Goal: Find specific page/section: Find specific page/section

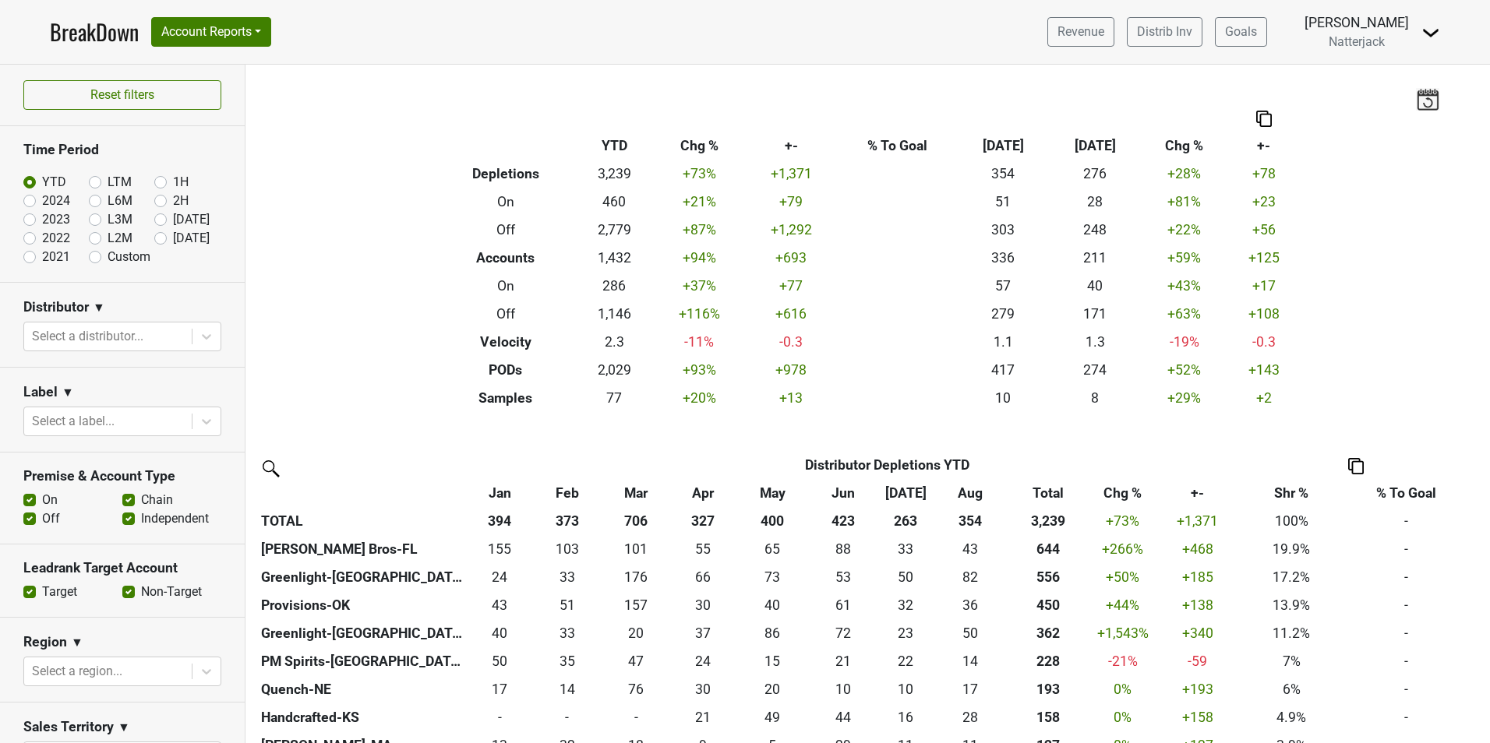
click at [108, 33] on link "BreakDown" at bounding box center [94, 32] width 89 height 33
click at [267, 37] on button "Account Reports" at bounding box center [211, 32] width 120 height 30
click at [201, 68] on link "SuperRanker" at bounding box center [221, 67] width 138 height 25
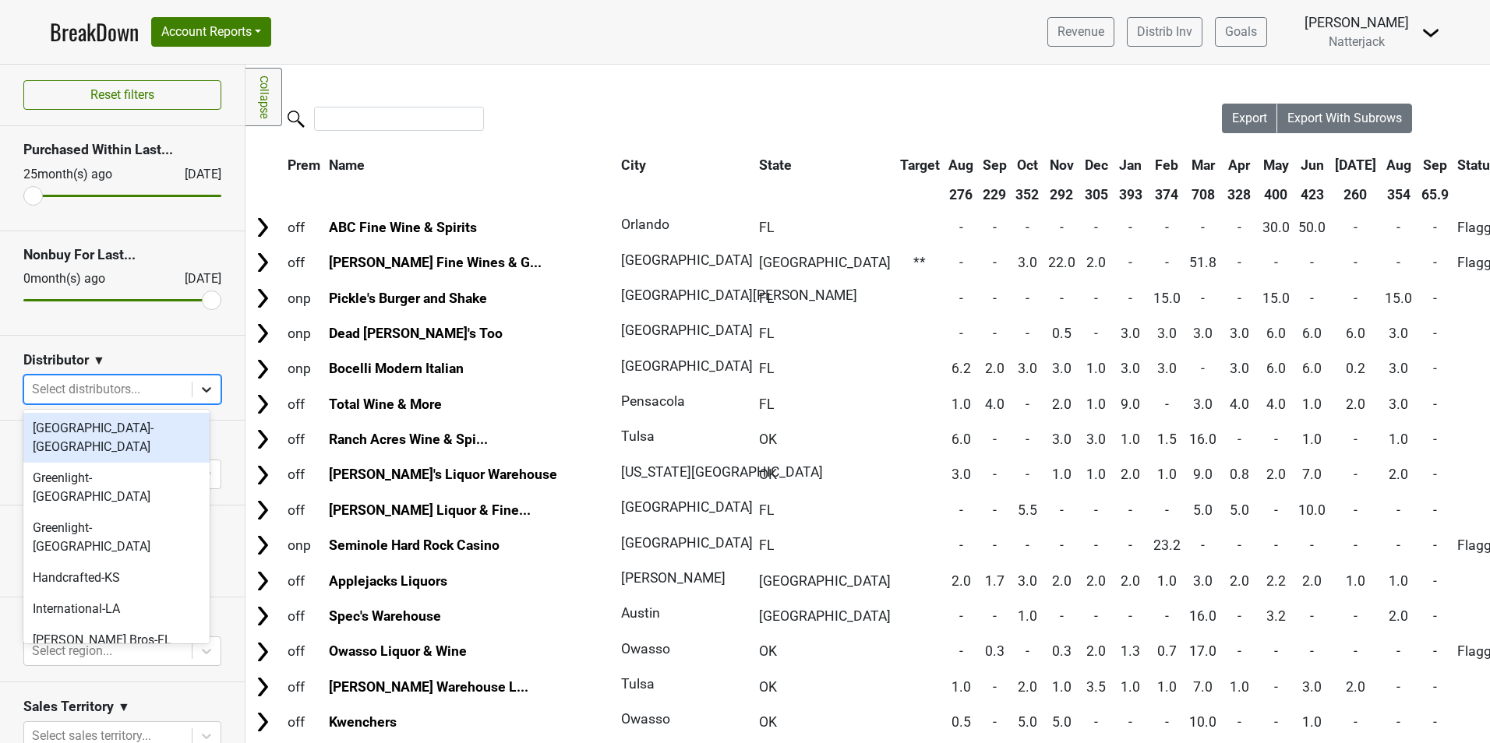
click at [199, 388] on icon at bounding box center [207, 390] width 16 height 16
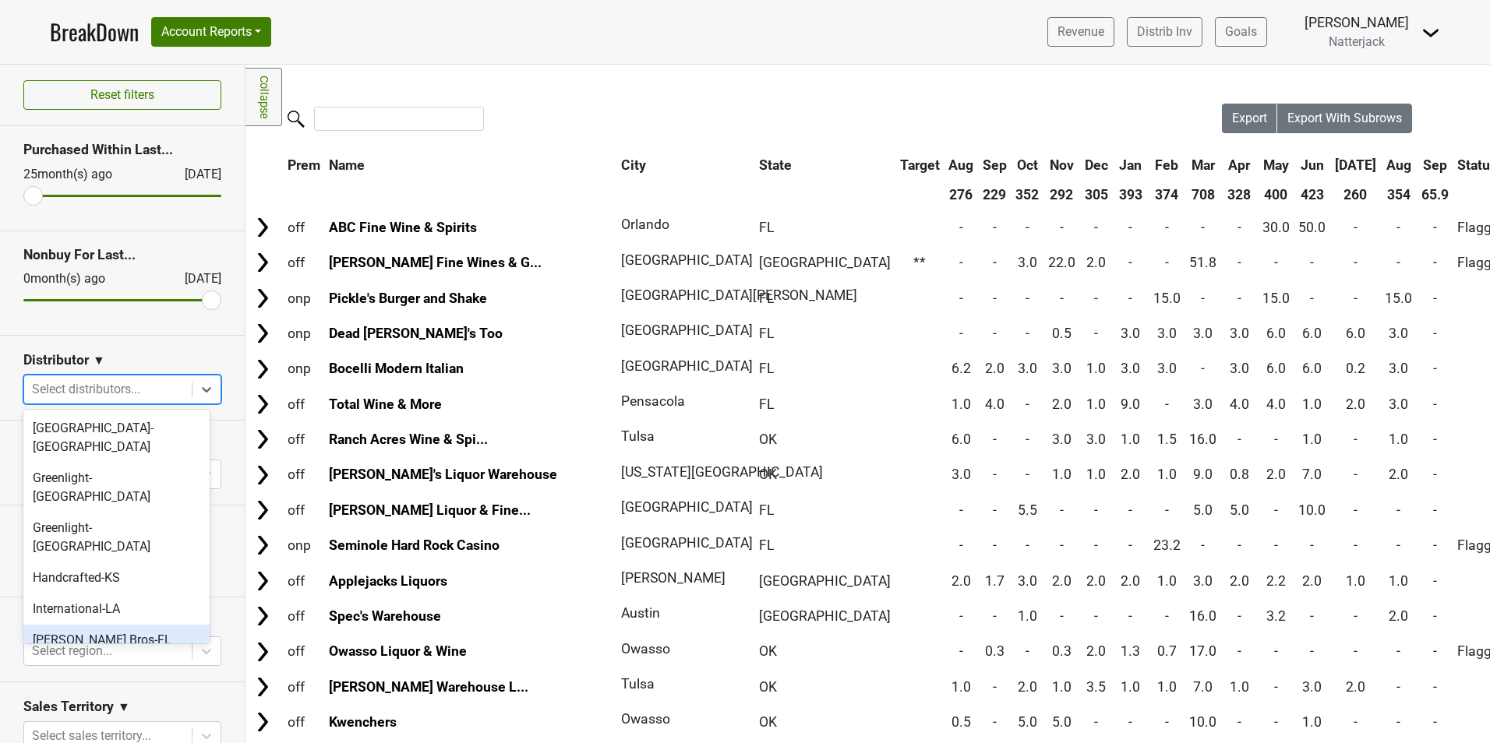
click at [122, 625] on div "[PERSON_NAME] Bros-FL" at bounding box center [116, 640] width 186 height 31
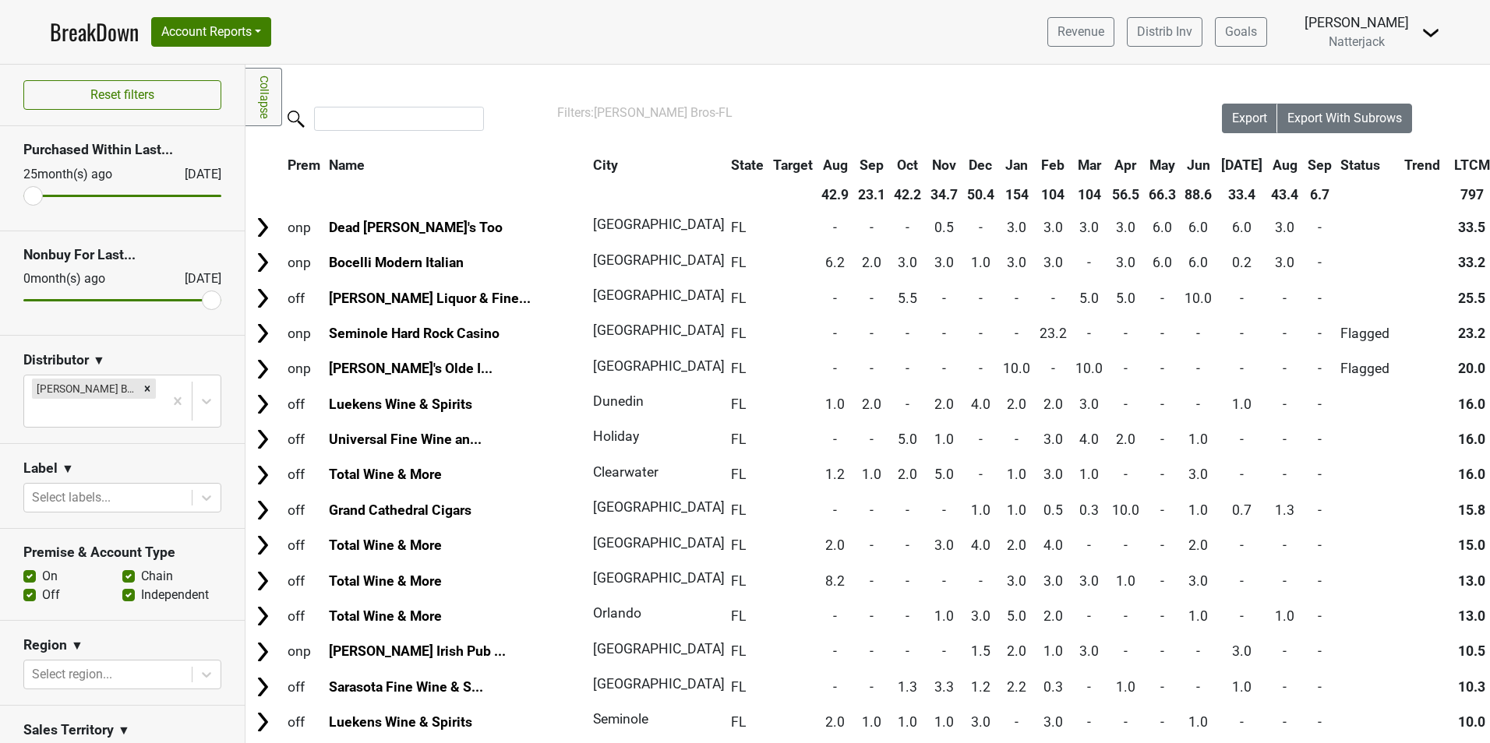
click at [42, 586] on label "Off" at bounding box center [51, 595] width 18 height 19
click at [23, 586] on input "Off" at bounding box center [29, 594] width 12 height 16
checkbox input "false"
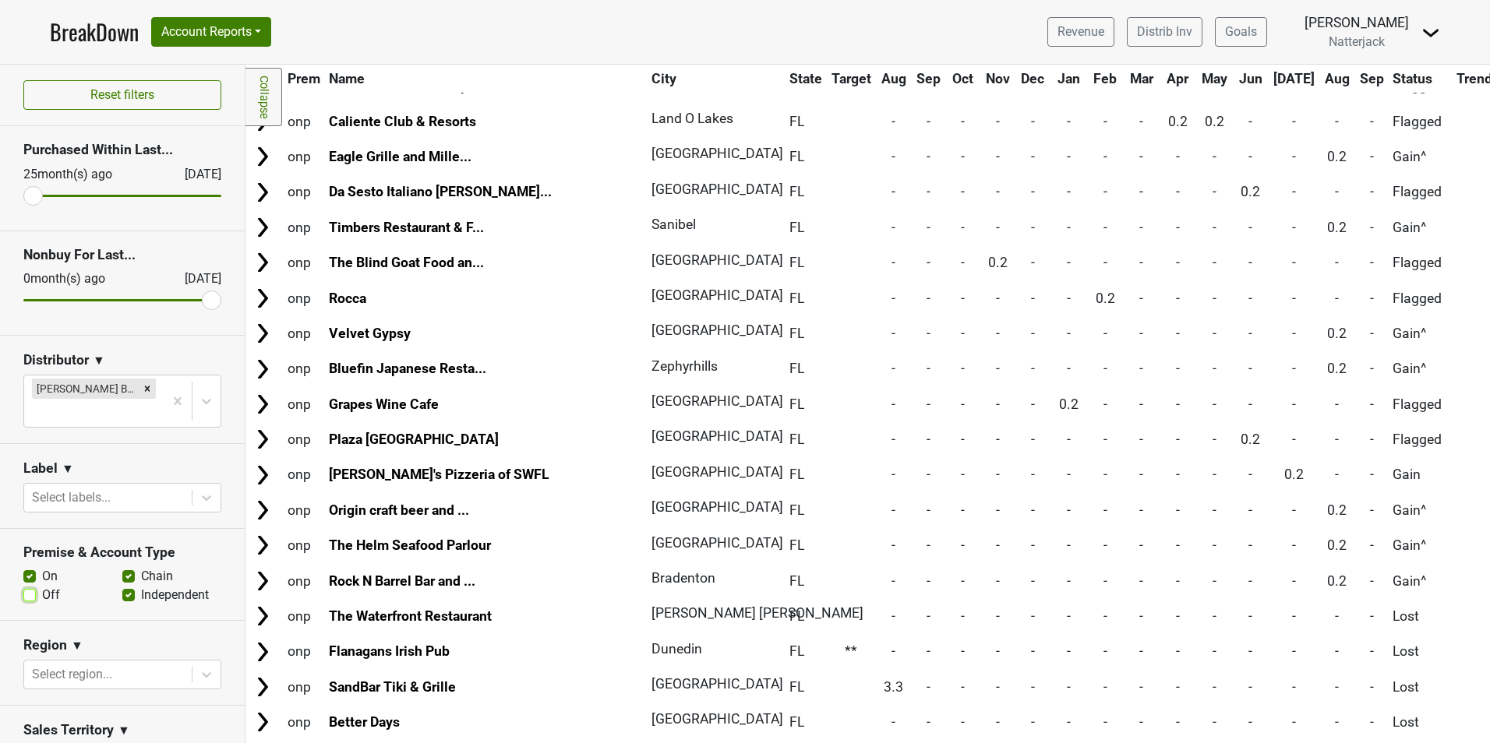
scroll to position [3428, 0]
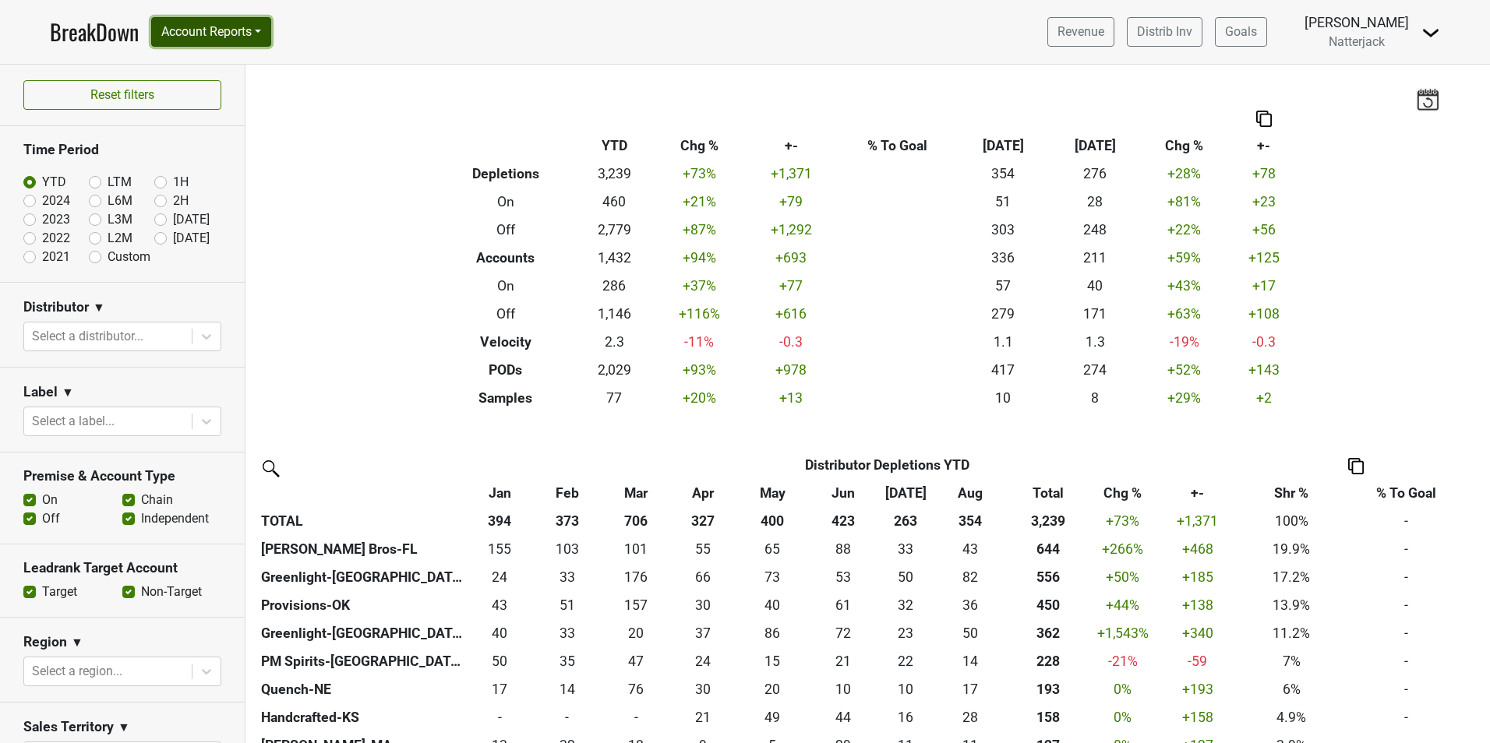
click at [259, 33] on button "Account Reports" at bounding box center [211, 32] width 120 height 30
click at [208, 68] on link "SuperRanker" at bounding box center [221, 67] width 138 height 25
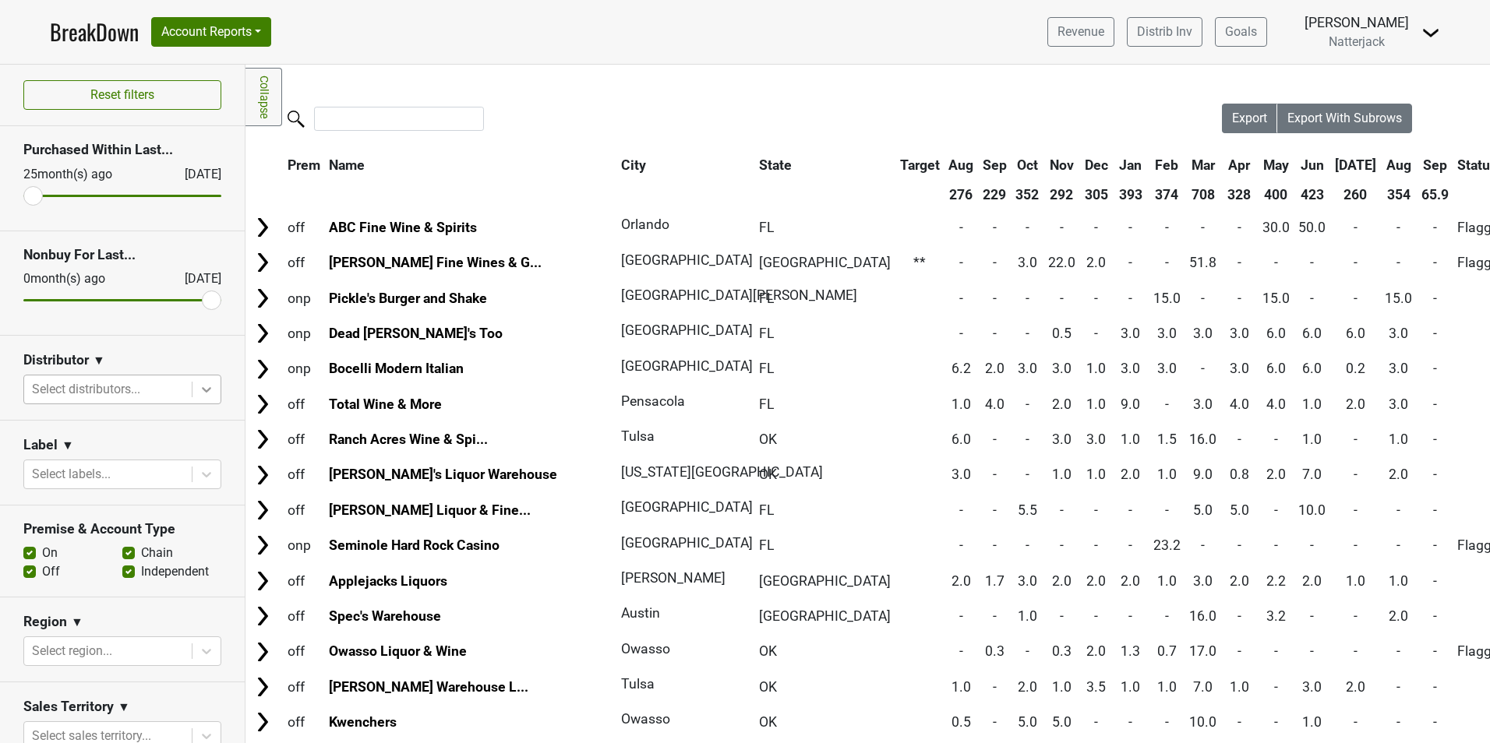
click at [199, 386] on icon at bounding box center [207, 390] width 16 height 16
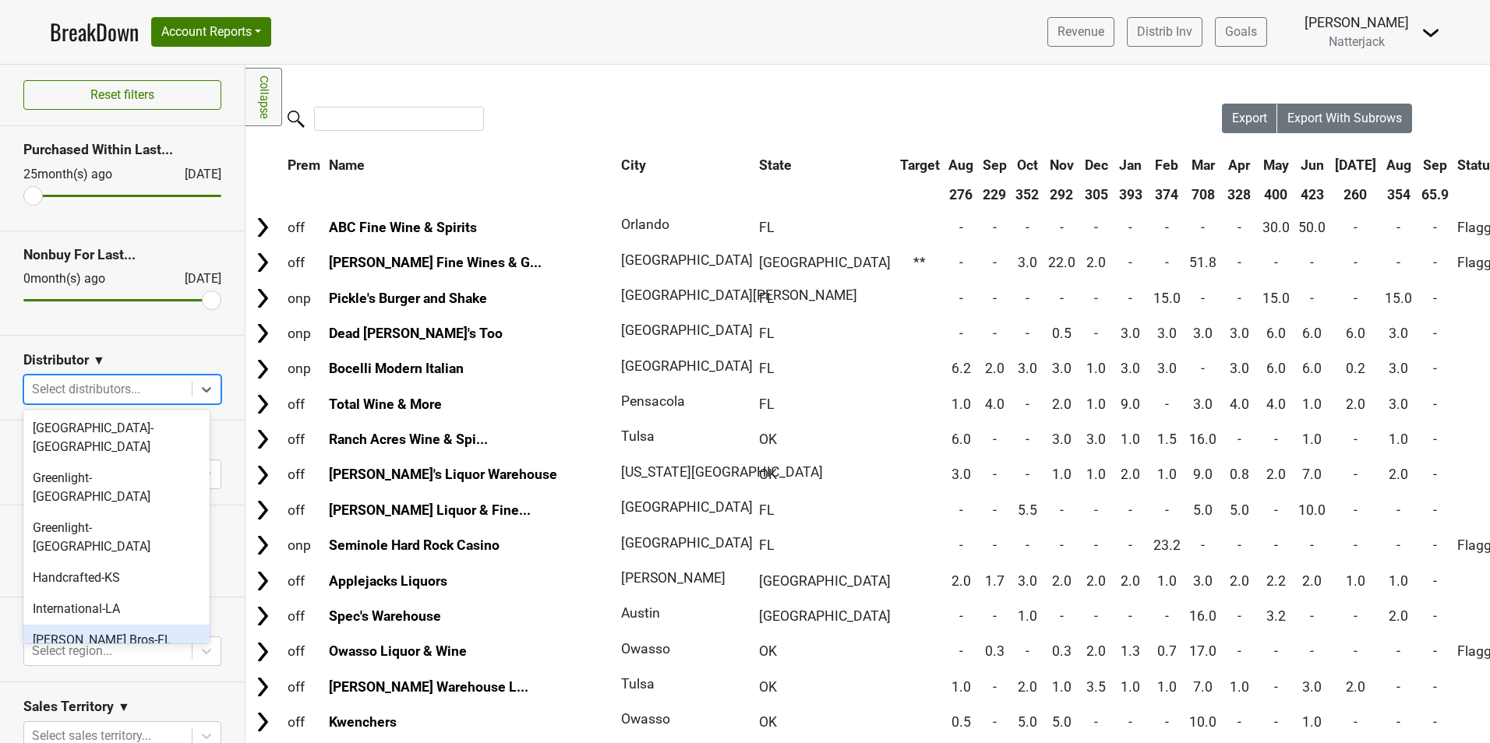
click at [123, 625] on div "[PERSON_NAME] Bros-FL" at bounding box center [116, 640] width 186 height 31
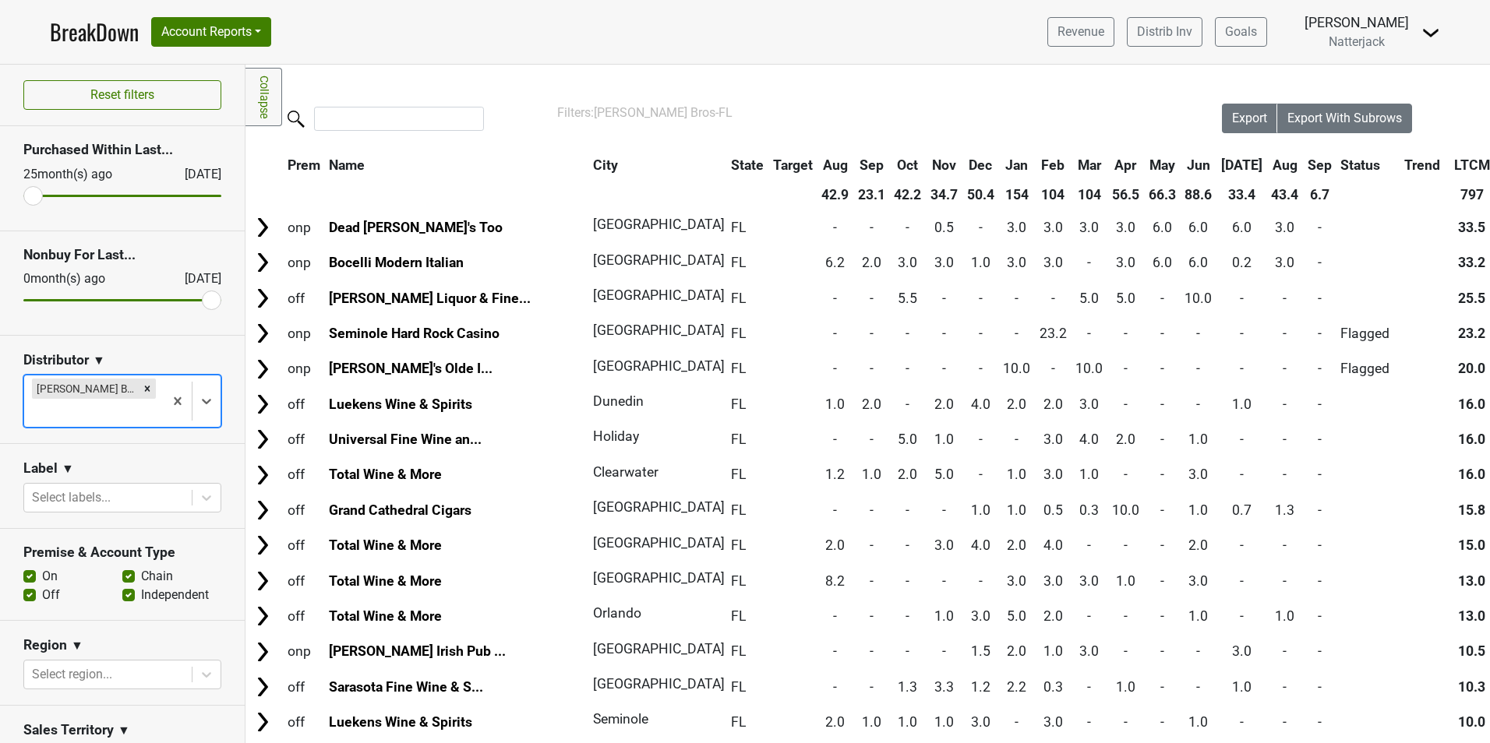
click at [842, 112] on div "Filters: Johnson Bros-FL" at bounding box center [867, 113] width 621 height 19
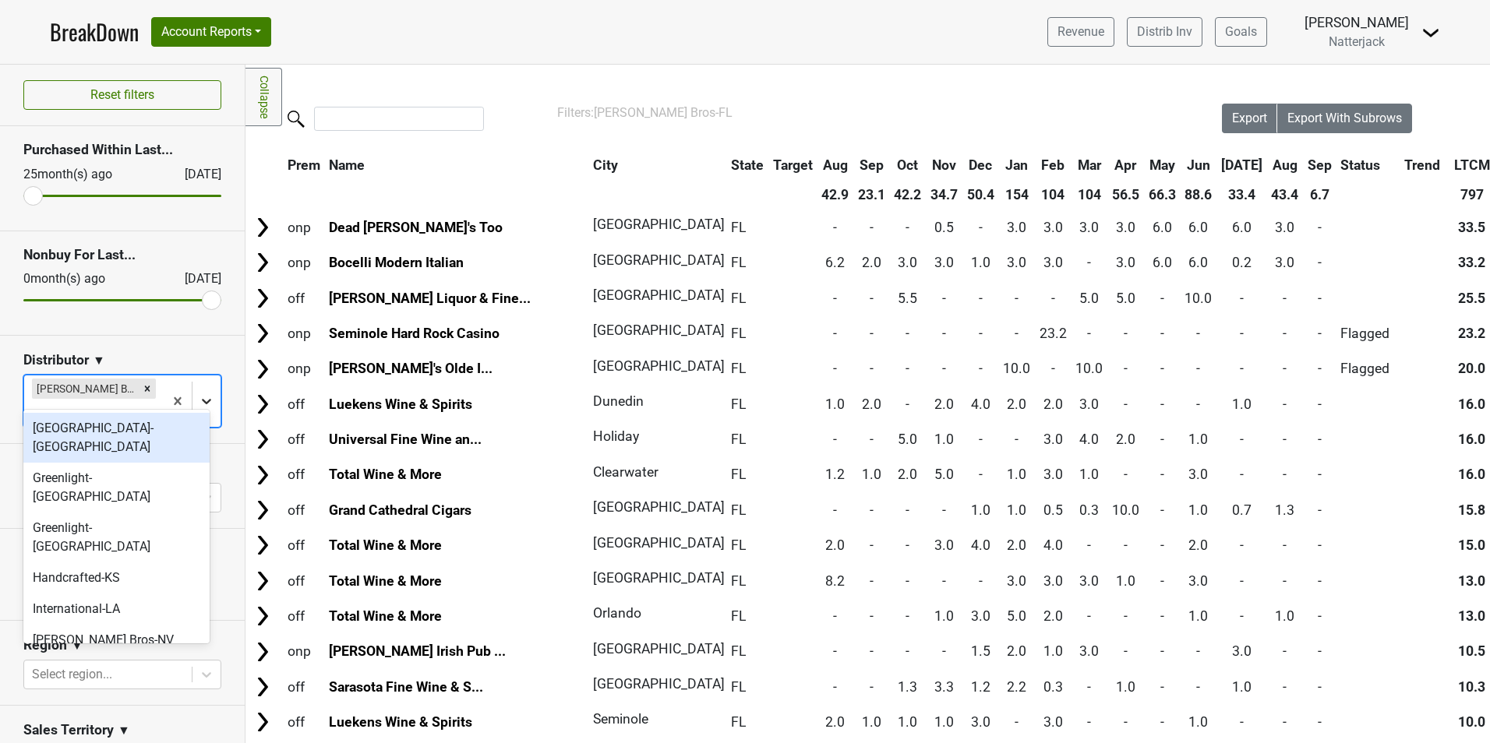
click at [199, 393] on icon at bounding box center [207, 401] width 16 height 16
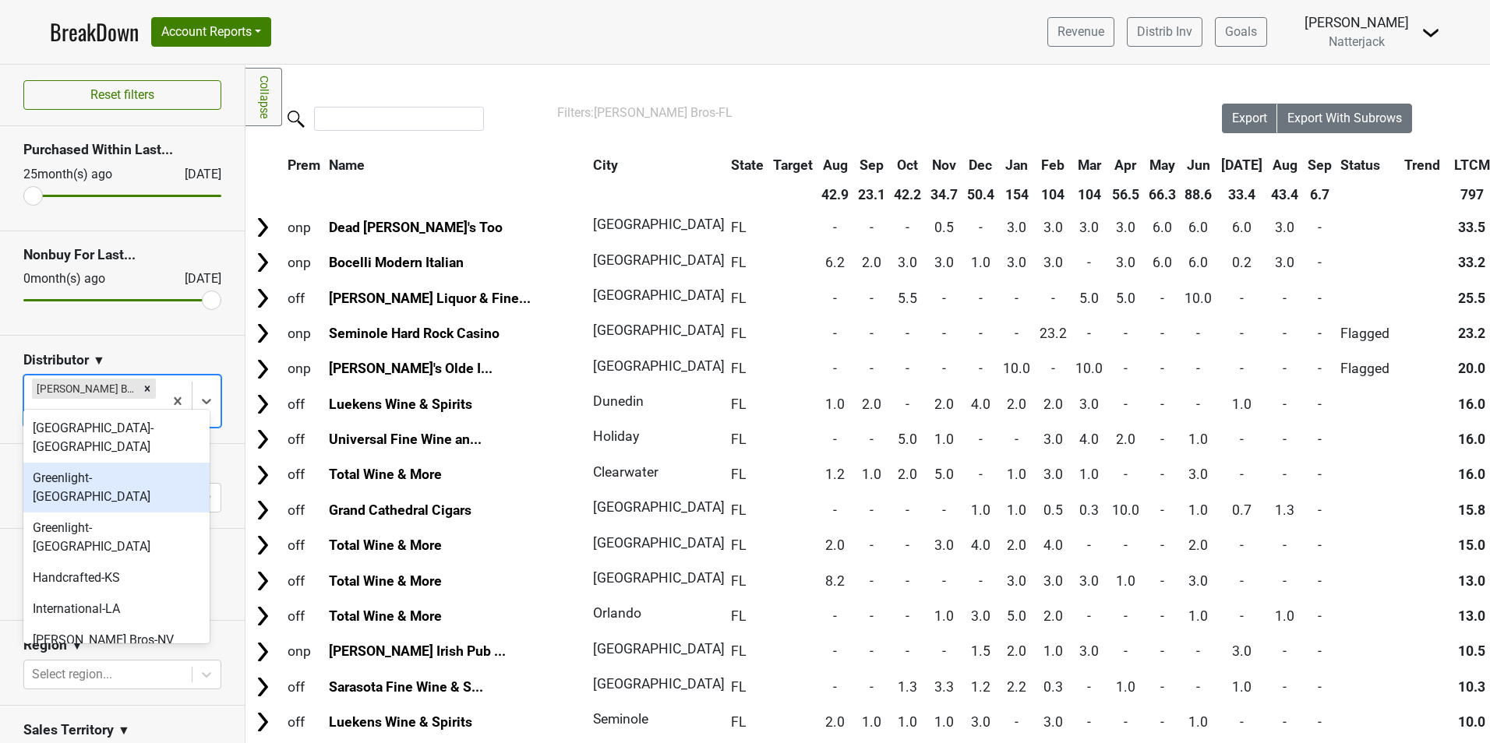
click at [143, 463] on div "Greenlight-[GEOGRAPHIC_DATA]" at bounding box center [116, 488] width 186 height 50
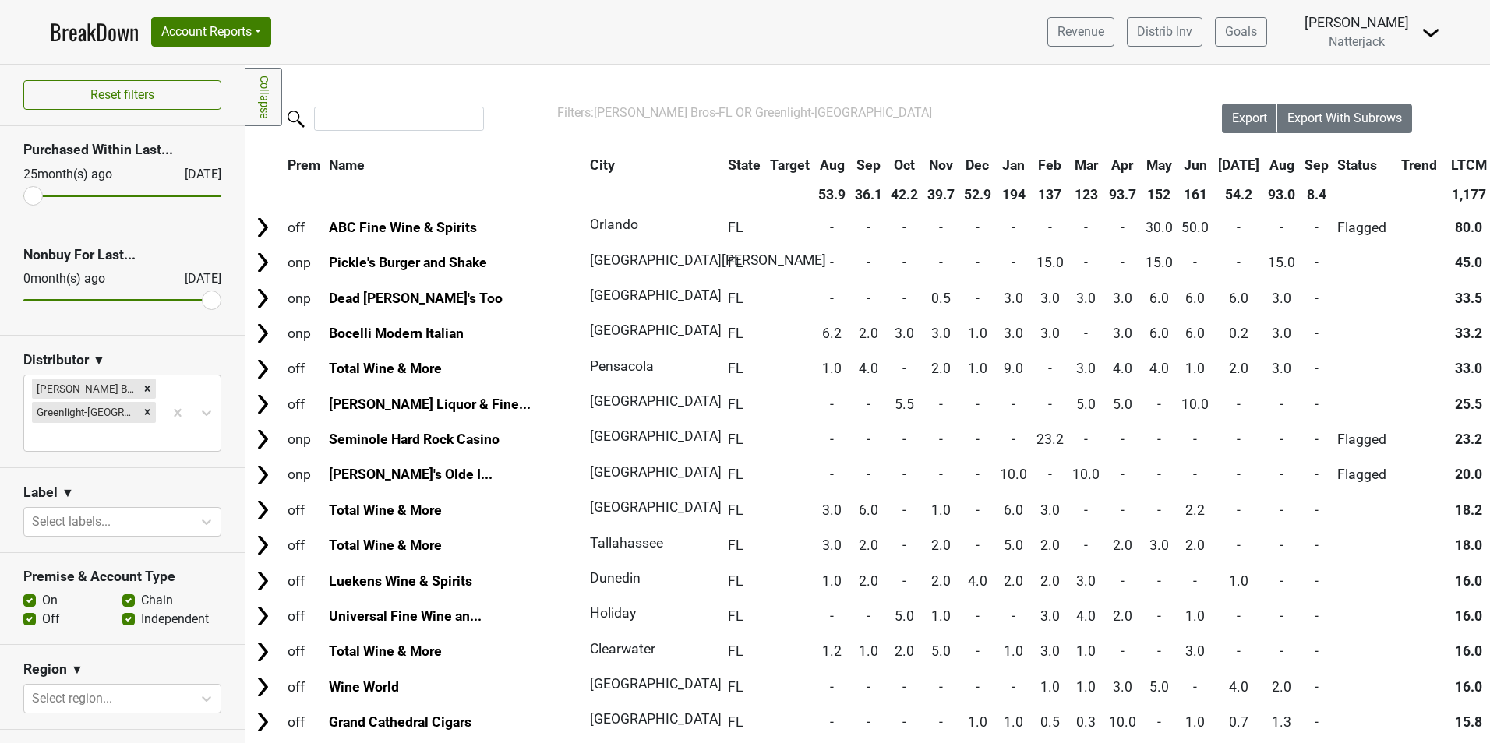
click at [100, 37] on link "BreakDown" at bounding box center [94, 32] width 89 height 33
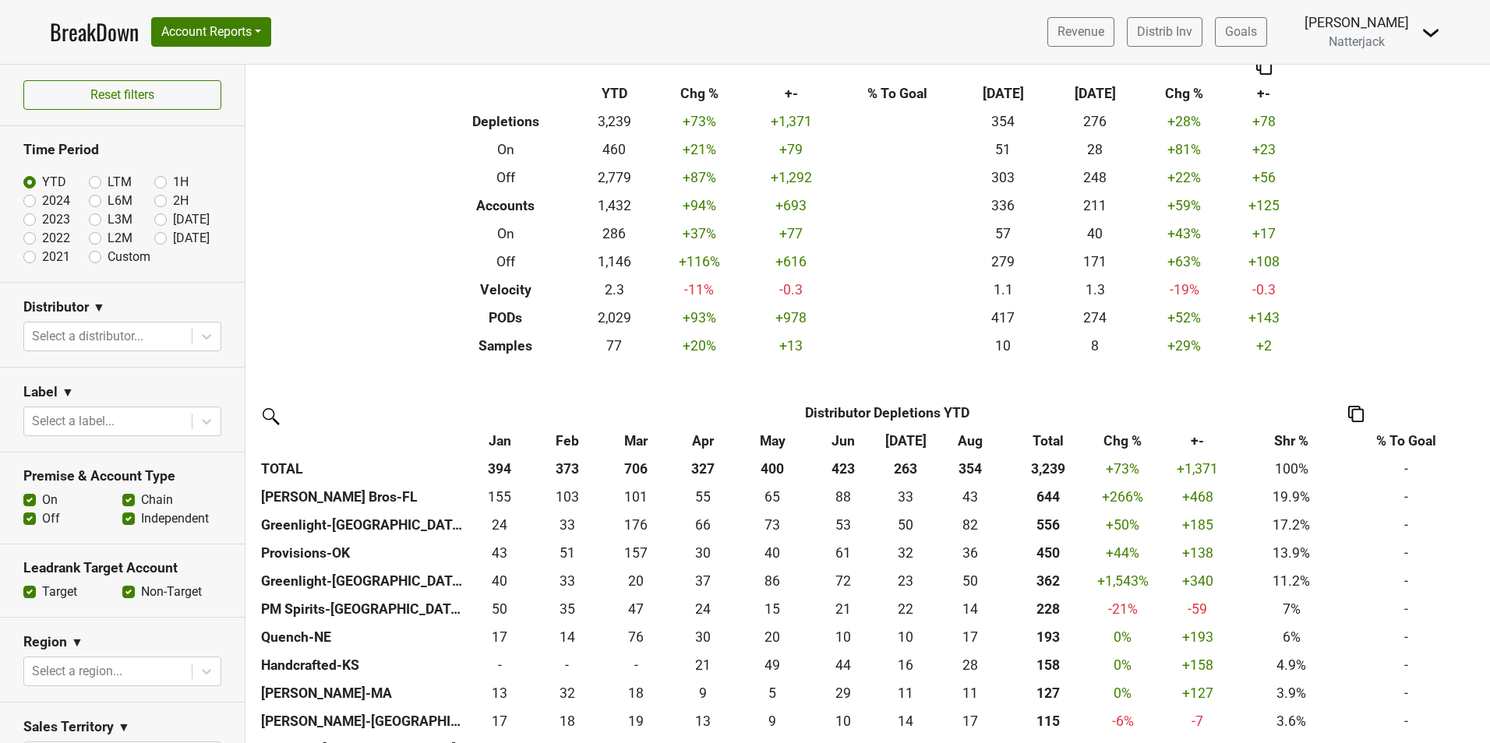
scroll to position [78, 0]
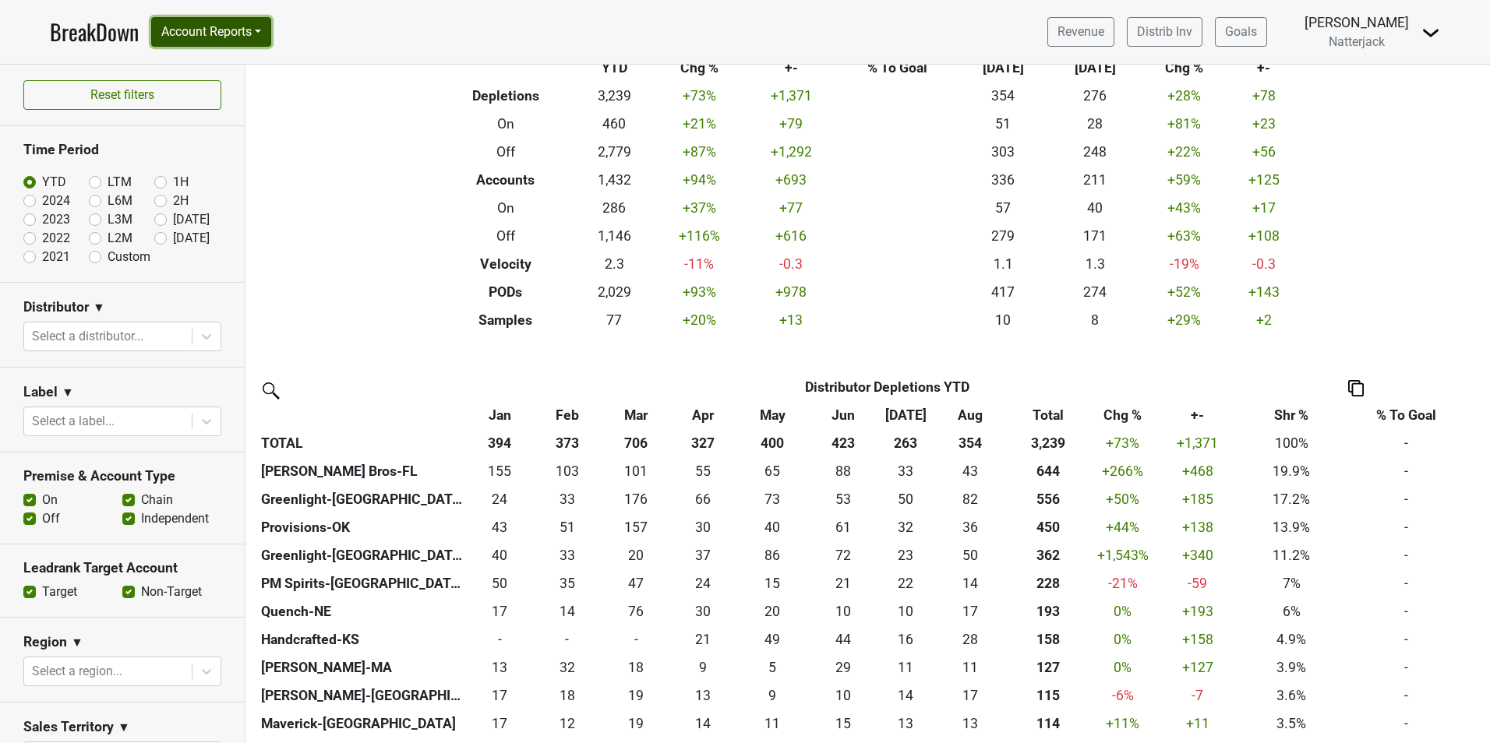
click at [260, 37] on button "Account Reports" at bounding box center [211, 32] width 120 height 30
click at [207, 71] on link "SuperRanker" at bounding box center [221, 67] width 138 height 25
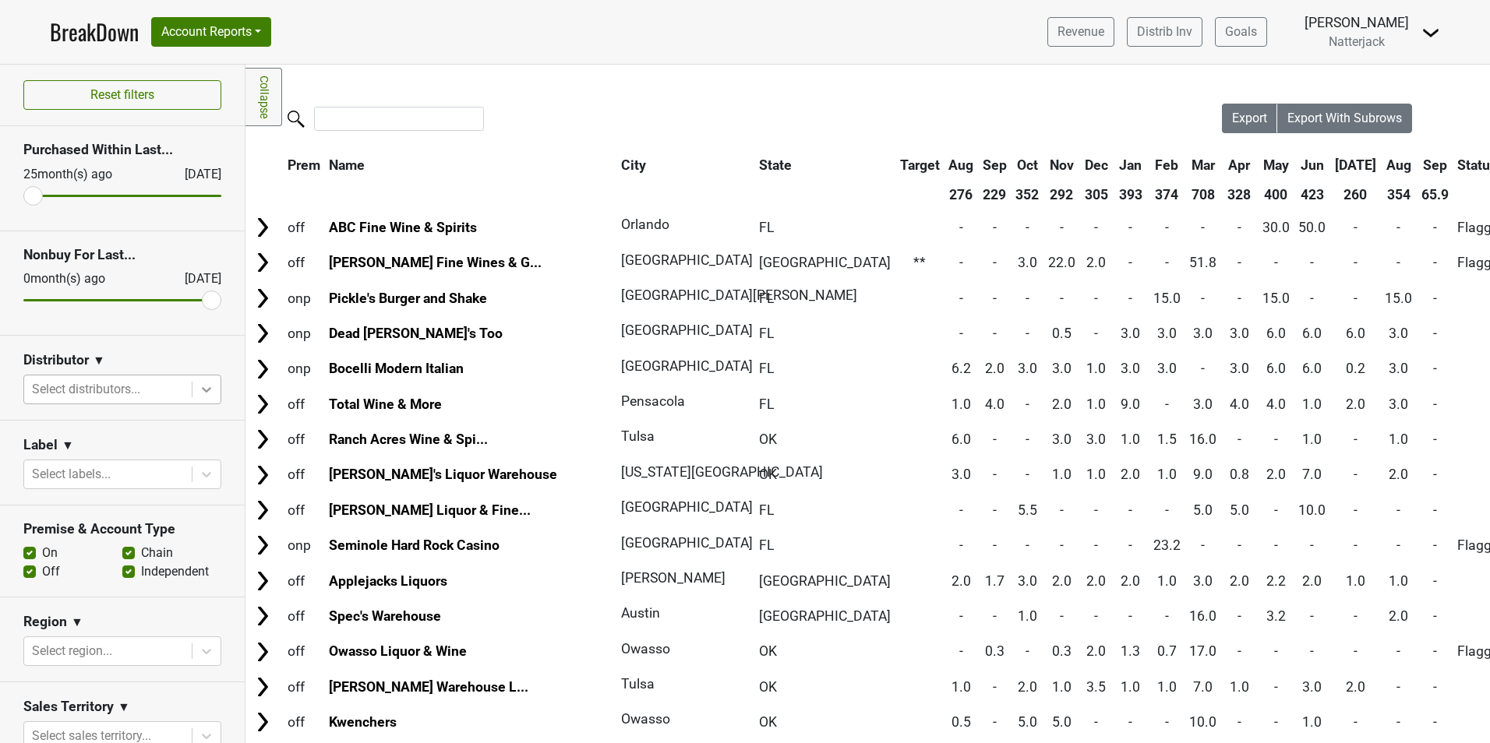
click at [199, 394] on icon at bounding box center [207, 390] width 16 height 16
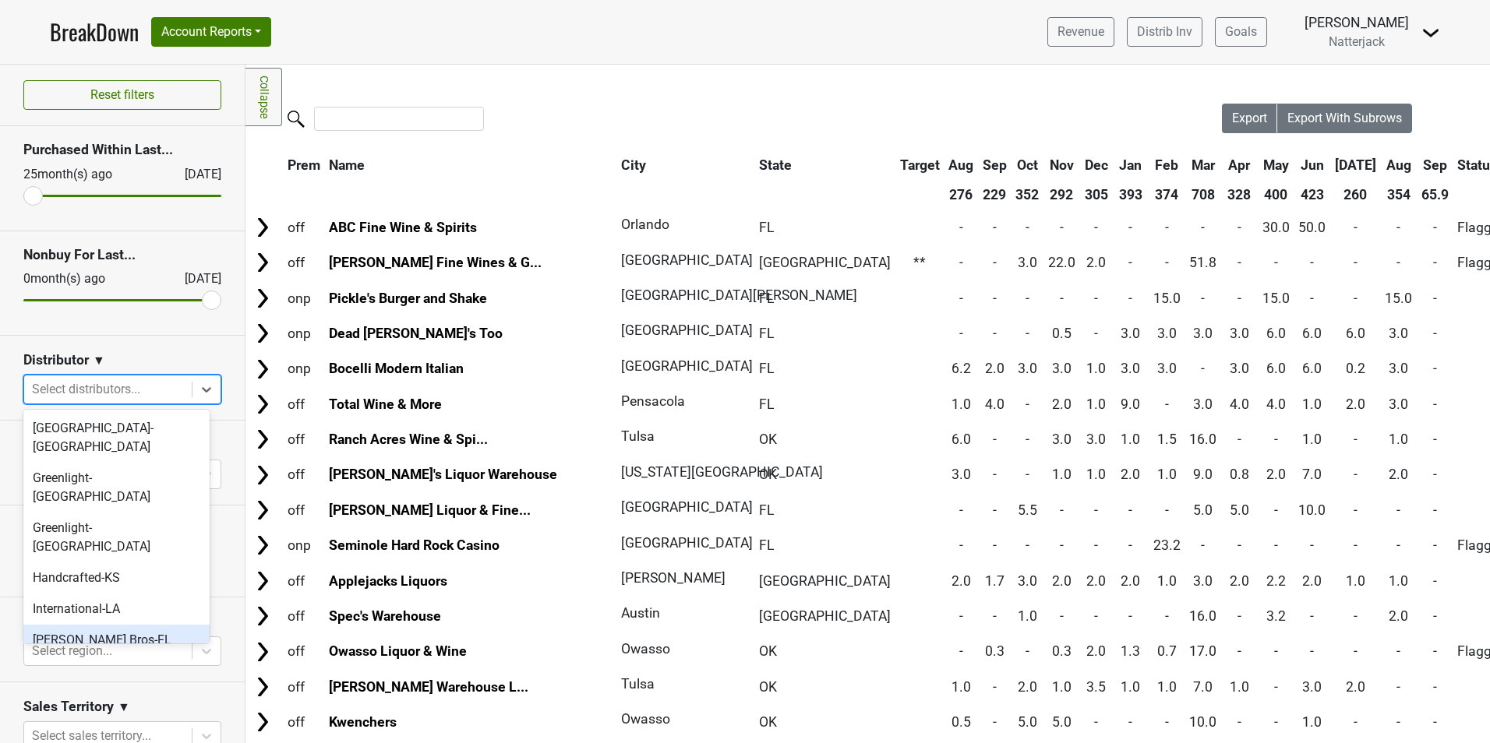
click at [139, 625] on div "[PERSON_NAME] Bros-FL" at bounding box center [116, 640] width 186 height 31
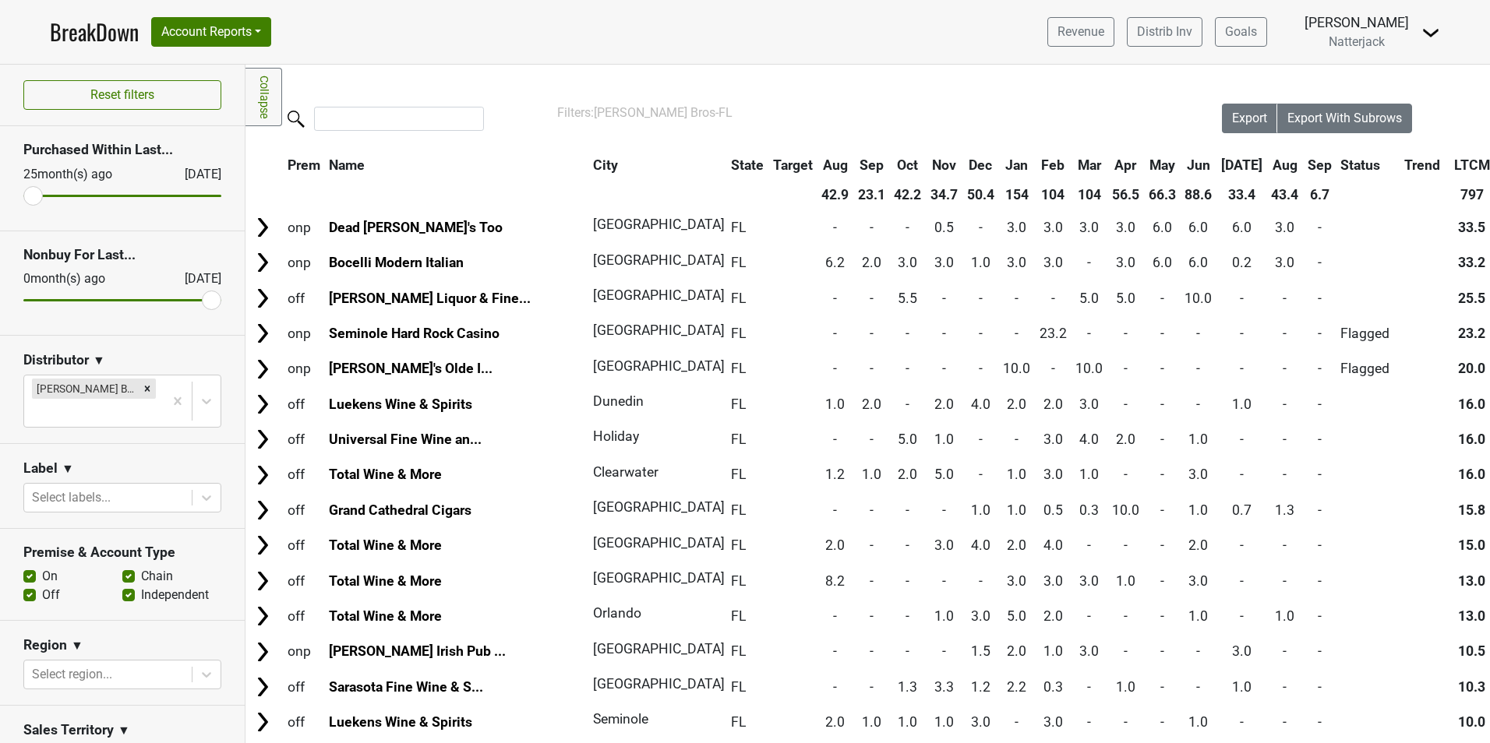
click at [761, 42] on nav "BreakDown Account Reports SuperRanker Map Award Progress Chain Compliance CRM N…" at bounding box center [744, 32] width 1415 height 64
click at [829, 51] on nav "BreakDown Account Reports SuperRanker Map Award Progress Chain Compliance CRM N…" at bounding box center [744, 32] width 1415 height 64
